Goal: Check status

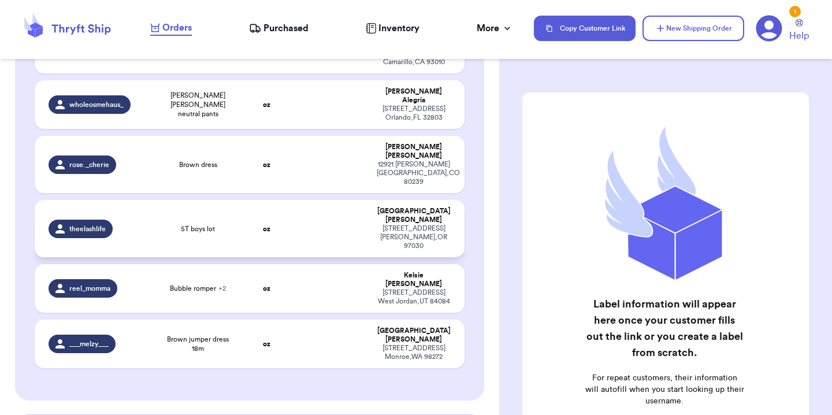
scroll to position [250, 0]
